Goal: Check status

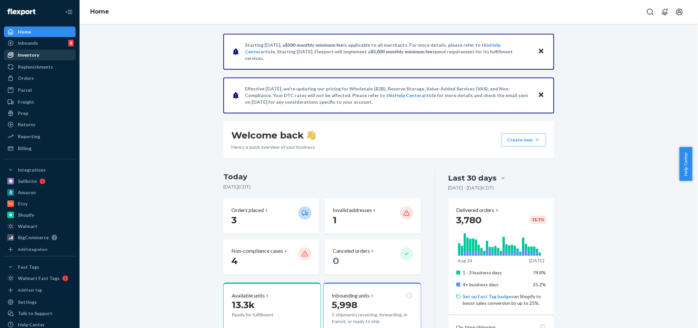
click at [24, 52] on div "Inventory" at bounding box center [28, 55] width 21 height 7
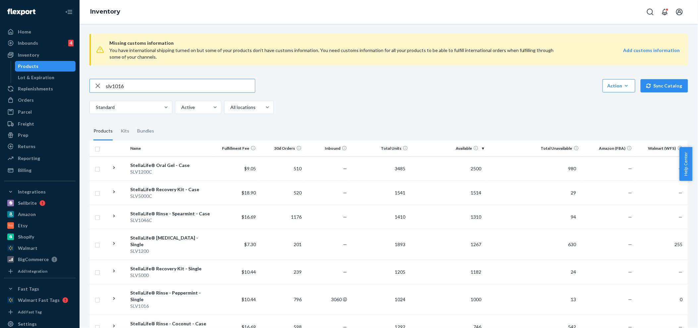
type input "slv1016"
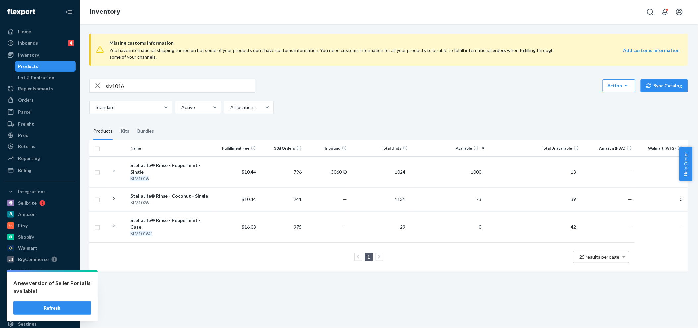
click at [57, 307] on button "Refresh" at bounding box center [52, 308] width 78 height 13
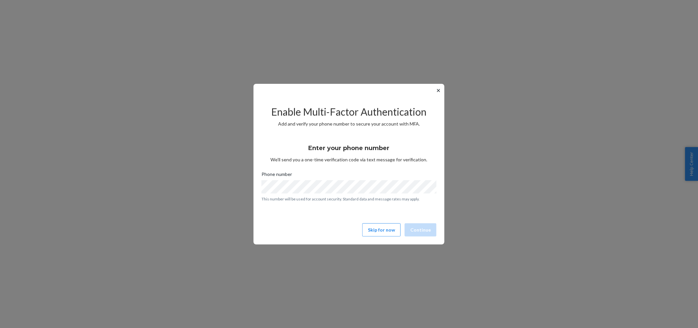
click at [439, 91] on button "✕" at bounding box center [438, 91] width 7 height 8
